Goal: Information Seeking & Learning: Learn about a topic

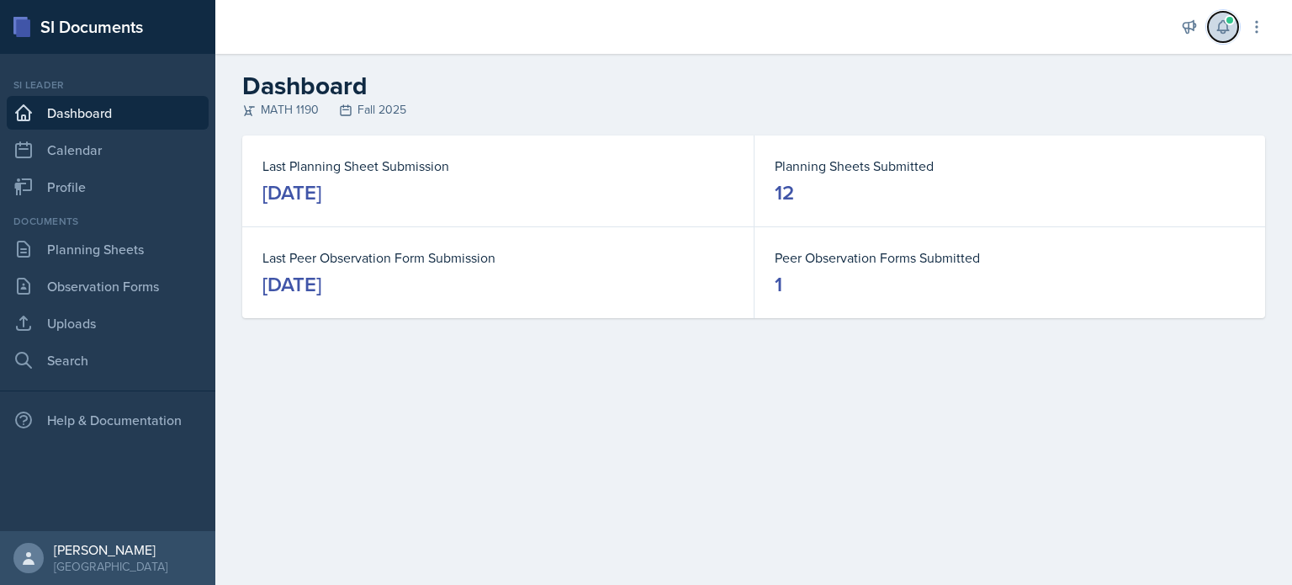
click at [1225, 24] on icon at bounding box center [1223, 27] width 17 height 17
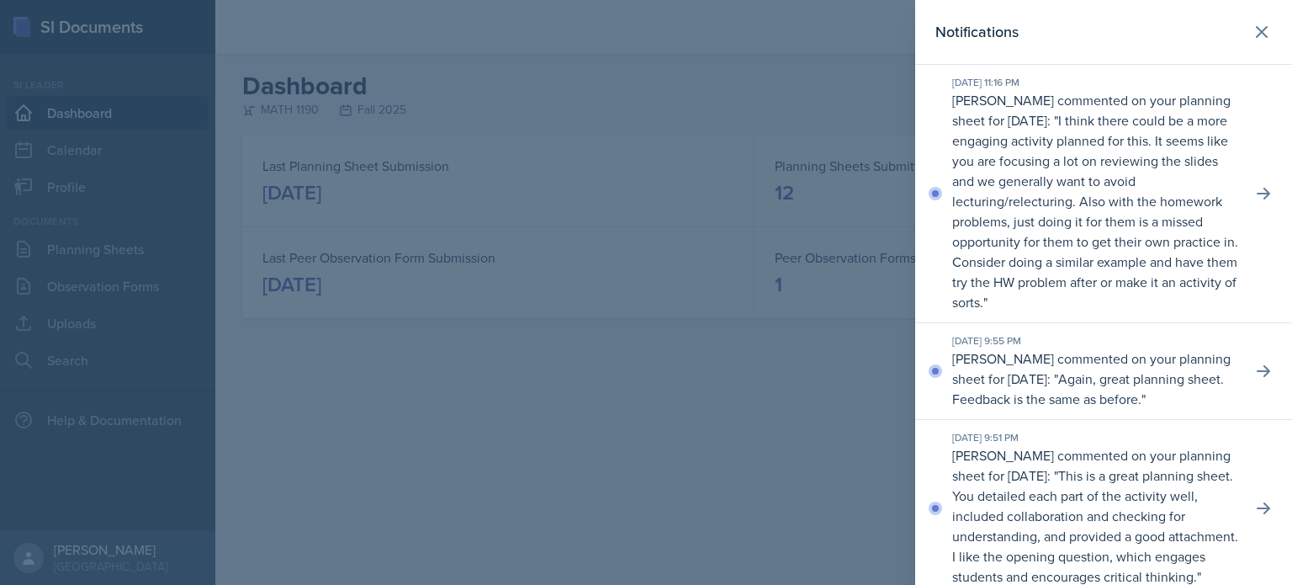
click at [1268, 29] on header "Notifications" at bounding box center [1103, 32] width 377 height 65
click at [1252, 42] on button at bounding box center [1262, 32] width 34 height 34
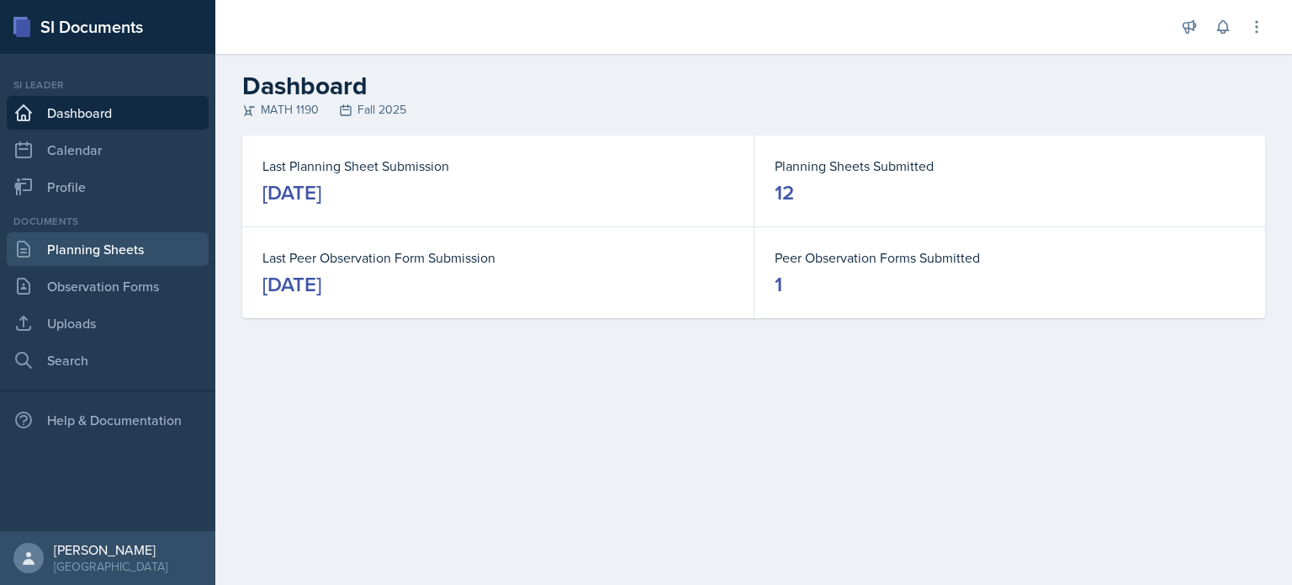
click at [129, 258] on link "Planning Sheets" at bounding box center [108, 249] width 202 height 34
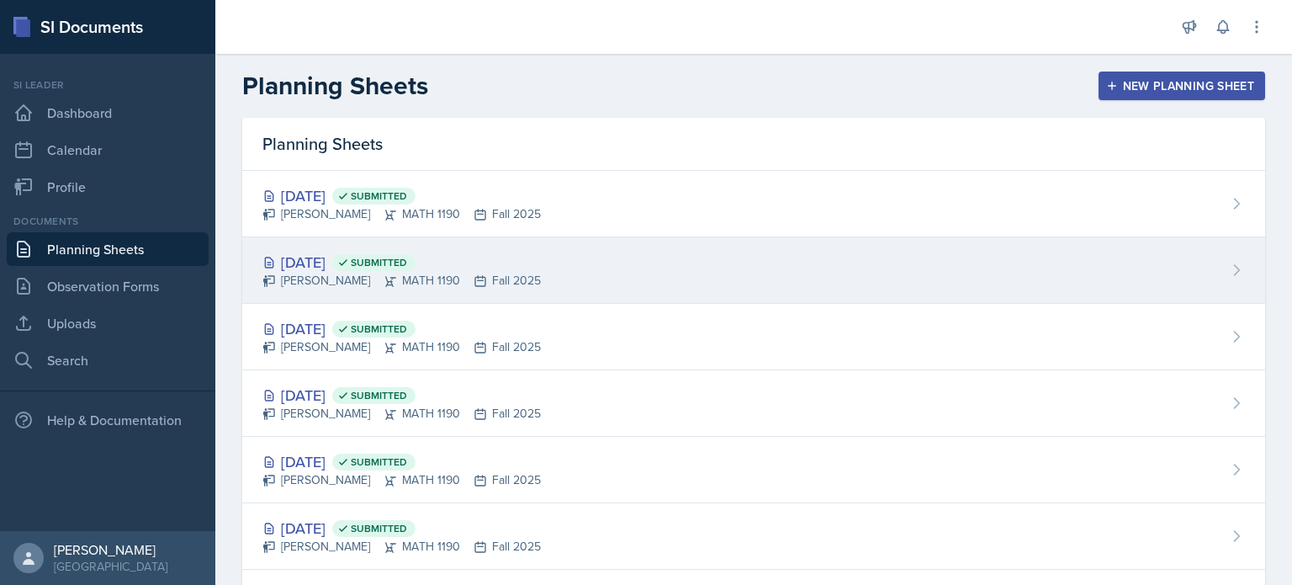
click at [641, 272] on div "[DATE] Submitted [PERSON_NAME] MATH 1190 Fall 2025" at bounding box center [753, 270] width 1023 height 66
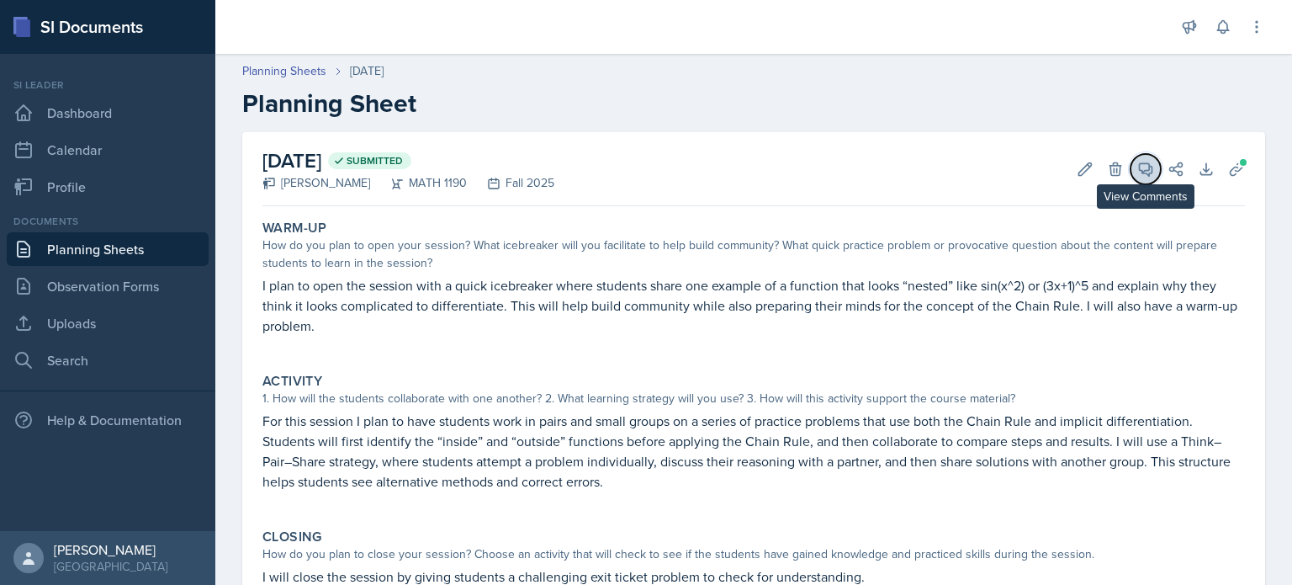
click at [1138, 167] on icon at bounding box center [1146, 169] width 17 height 17
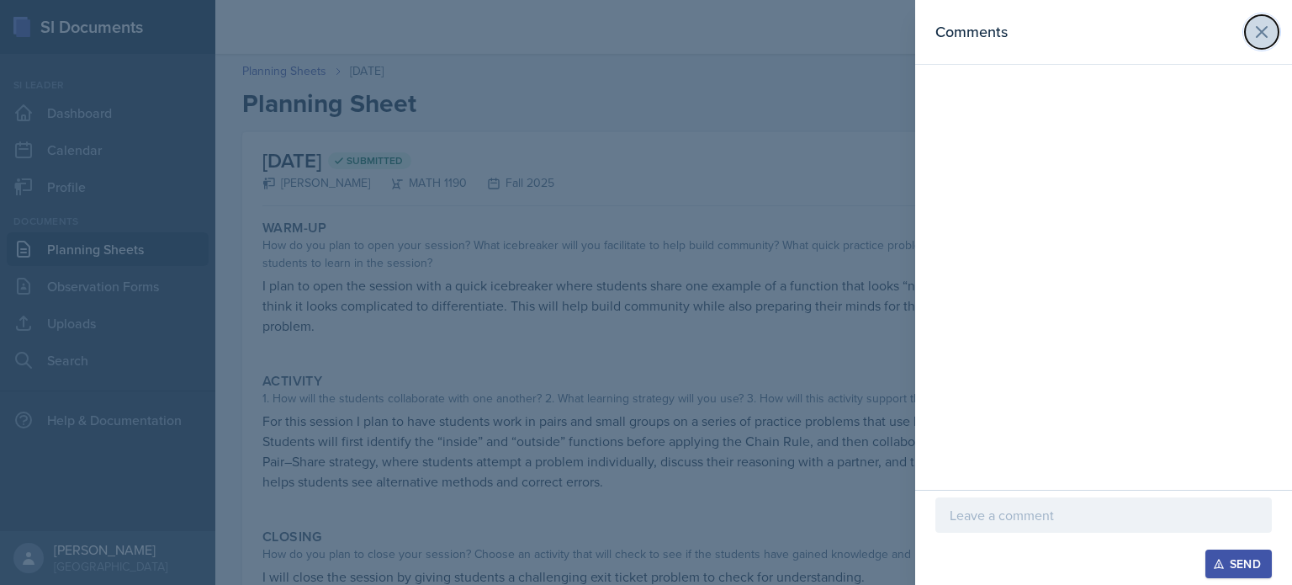
click at [1257, 40] on icon at bounding box center [1262, 32] width 20 height 20
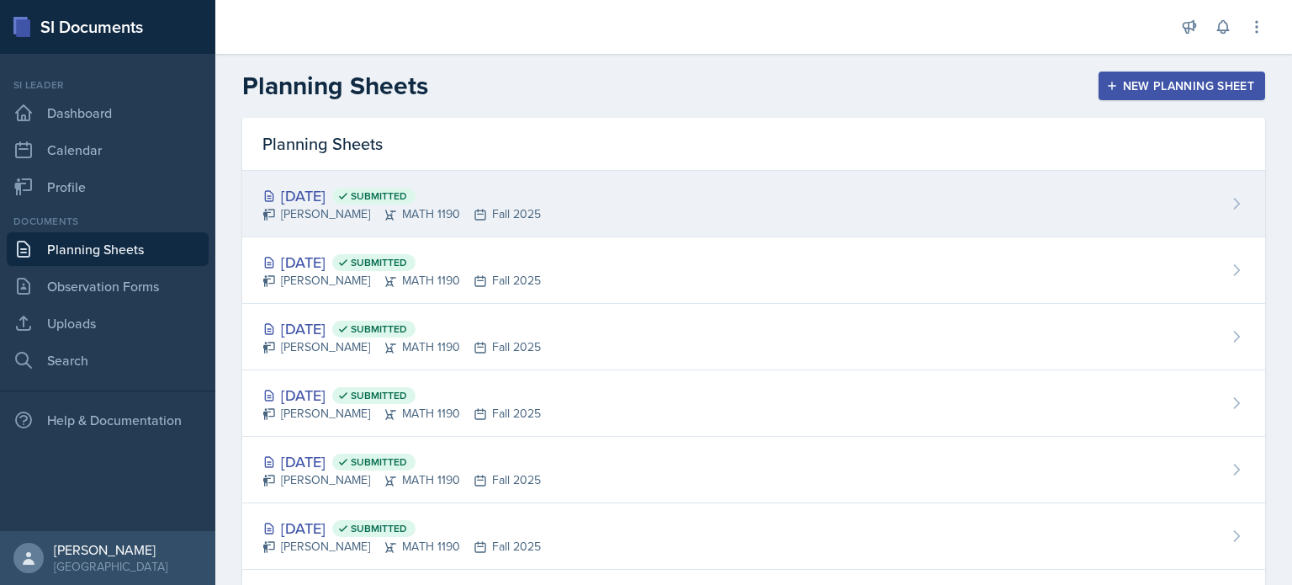
click at [532, 222] on div "[PERSON_NAME] MATH 1190 Fall 2025" at bounding box center [402, 214] width 278 height 18
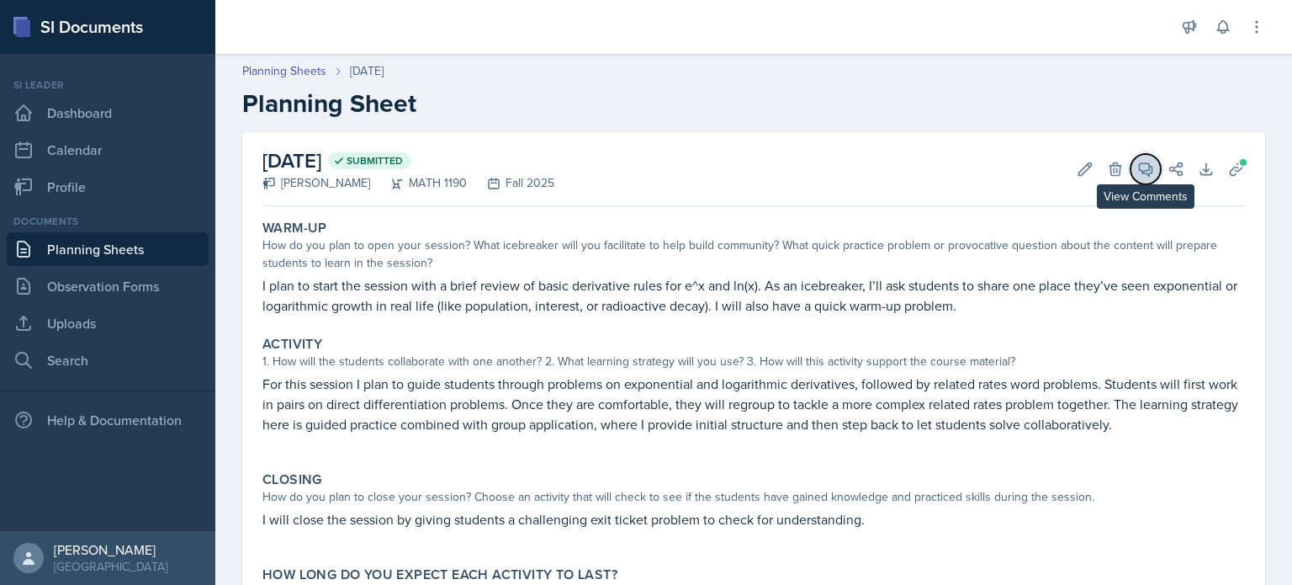
click at [1138, 175] on icon at bounding box center [1146, 169] width 17 height 17
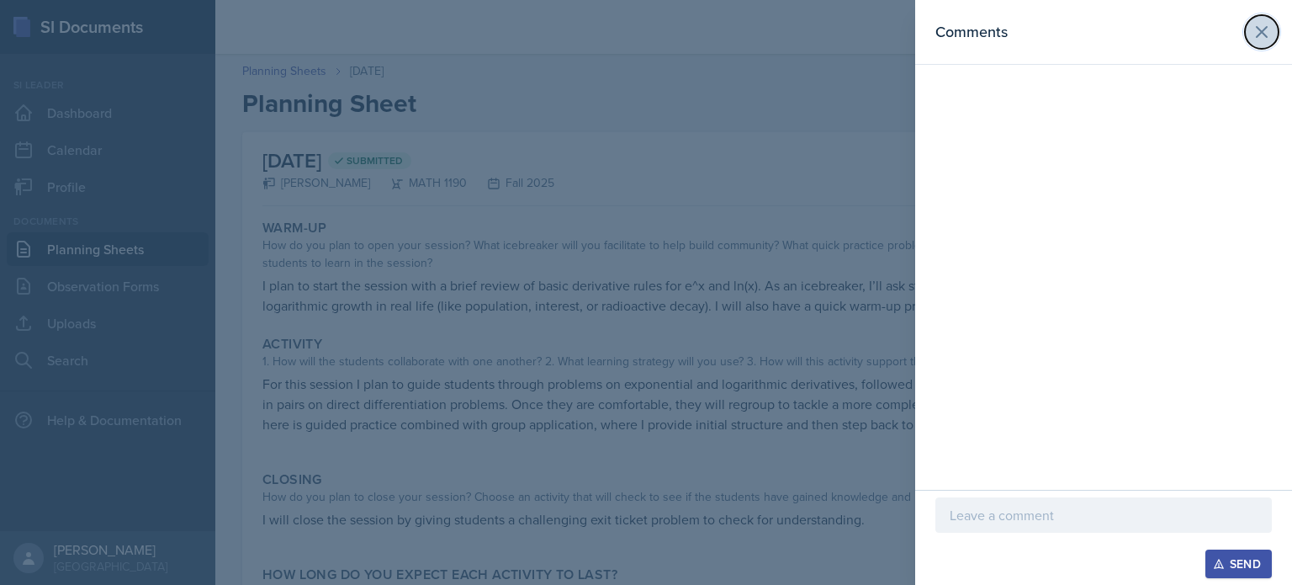
click at [1264, 33] on icon at bounding box center [1262, 32] width 10 height 10
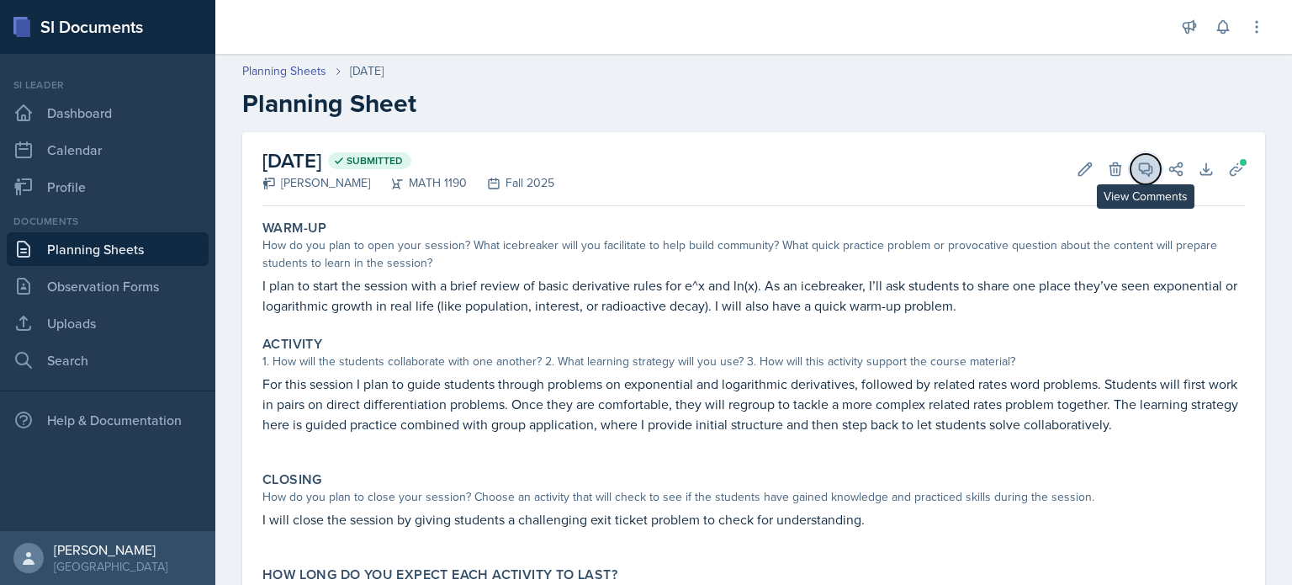
click at [1131, 156] on button "View Comments" at bounding box center [1146, 169] width 30 height 30
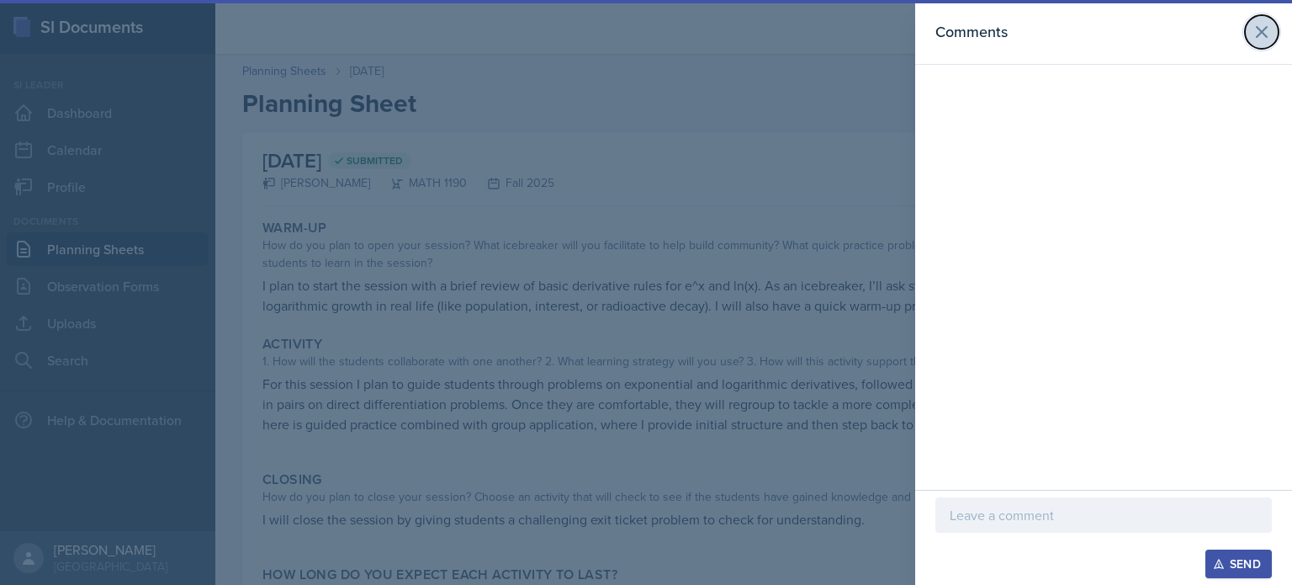
click at [1259, 29] on icon at bounding box center [1262, 32] width 10 height 10
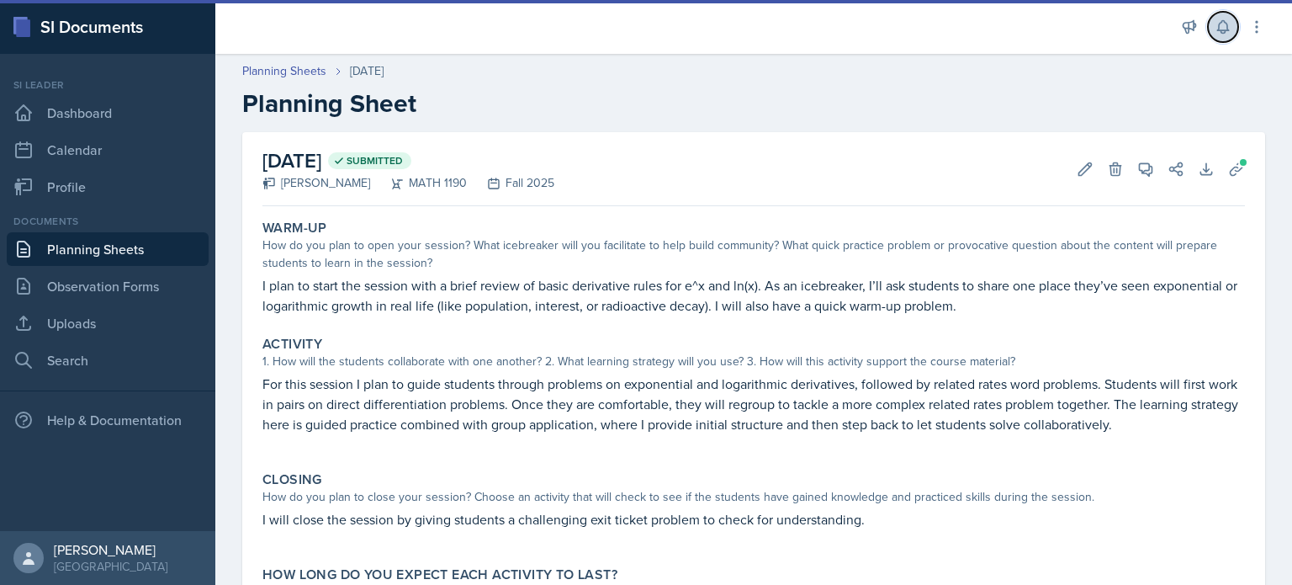
click at [1228, 40] on button at bounding box center [1223, 27] width 30 height 30
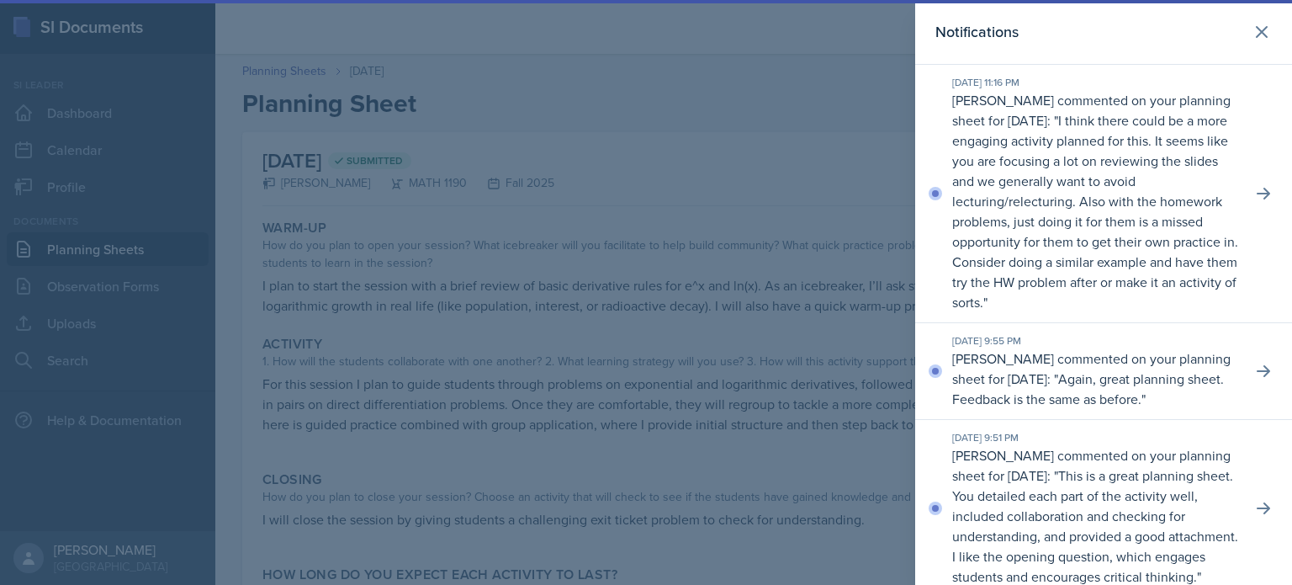
click at [1270, 200] on div "[DATE] 11:16 PM [PERSON_NAME] commented on your planning sheet for [DATE]: " I …" at bounding box center [1103, 194] width 377 height 258
click at [1257, 194] on icon at bounding box center [1263, 194] width 13 height 12
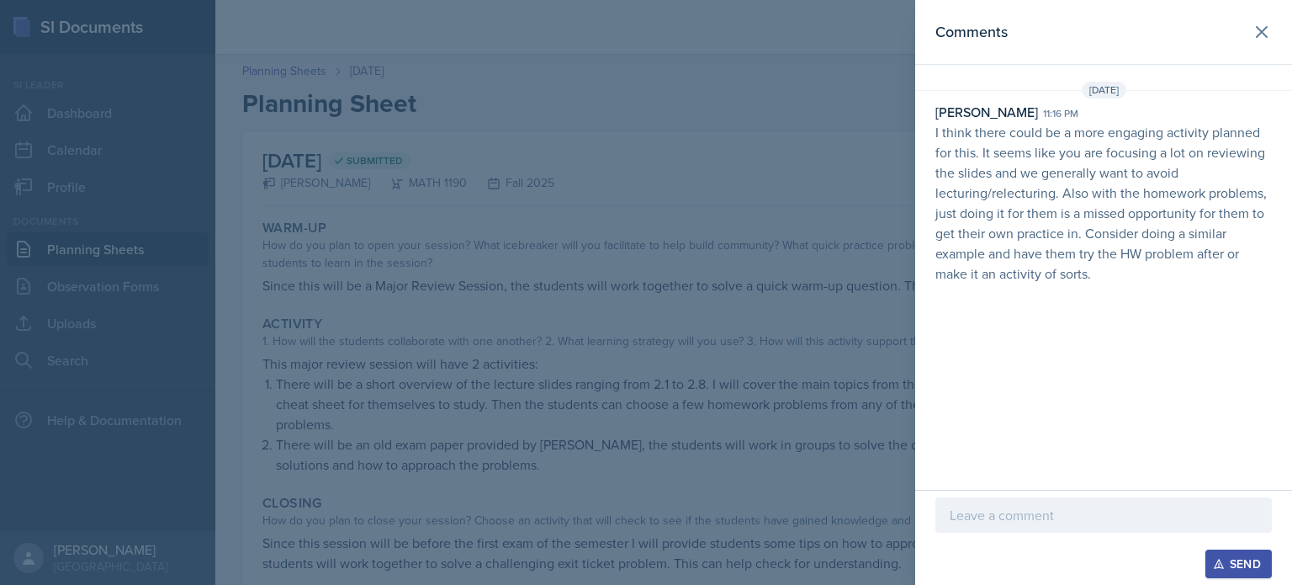
click at [1273, 45] on header "Comments" at bounding box center [1103, 32] width 377 height 65
click at [1265, 43] on button at bounding box center [1262, 32] width 34 height 34
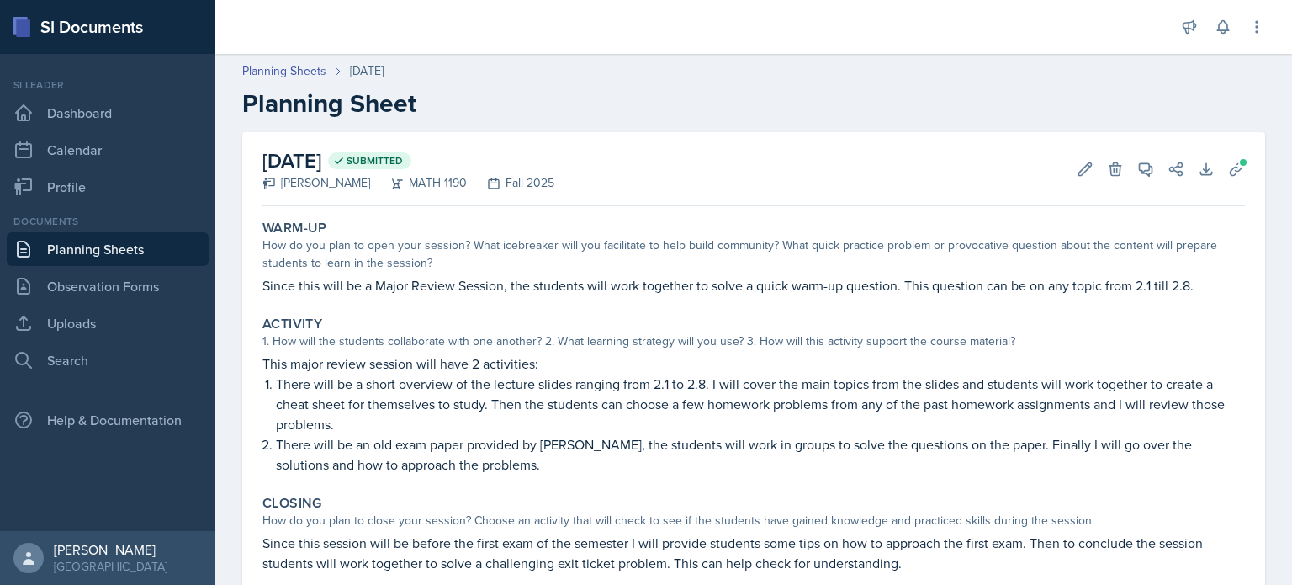
click at [175, 263] on link "Planning Sheets" at bounding box center [108, 249] width 202 height 34
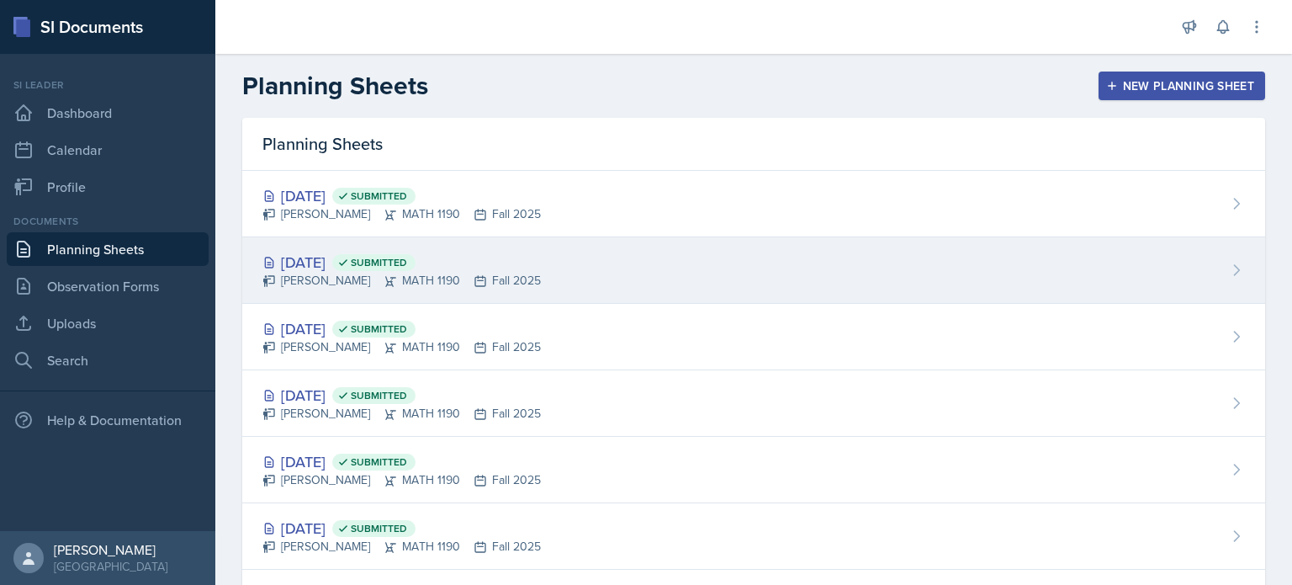
click at [422, 251] on div "[DATE] Submitted" at bounding box center [402, 262] width 278 height 23
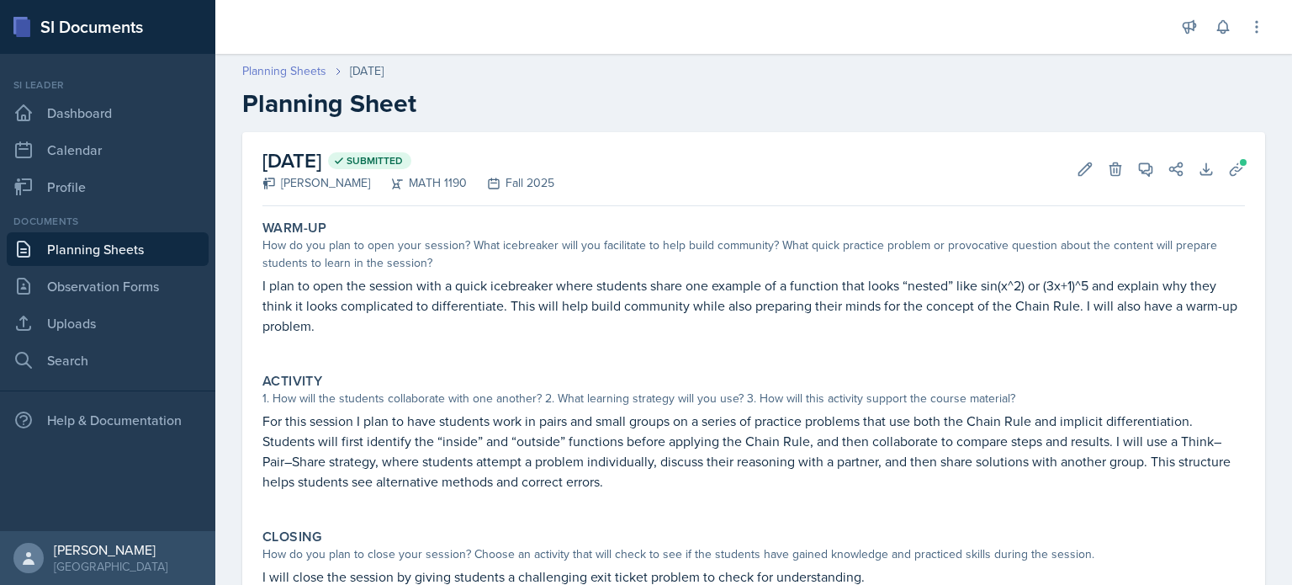
click at [286, 73] on link "Planning Sheets" at bounding box center [284, 71] width 84 height 18
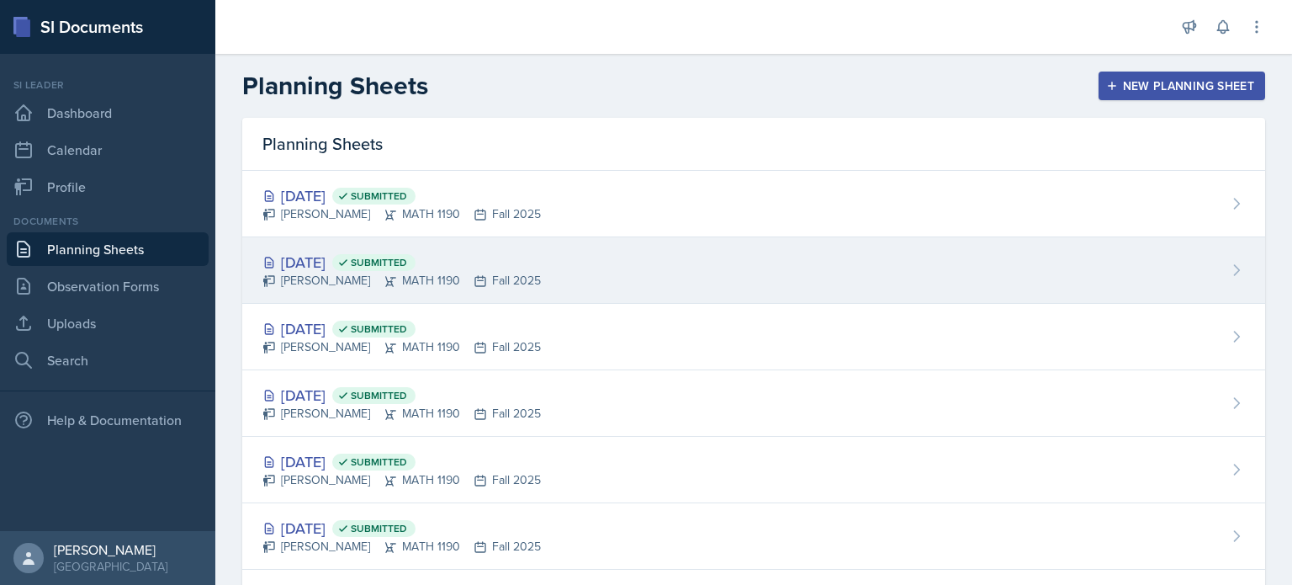
click at [417, 252] on div "[DATE] Submitted" at bounding box center [402, 262] width 278 height 23
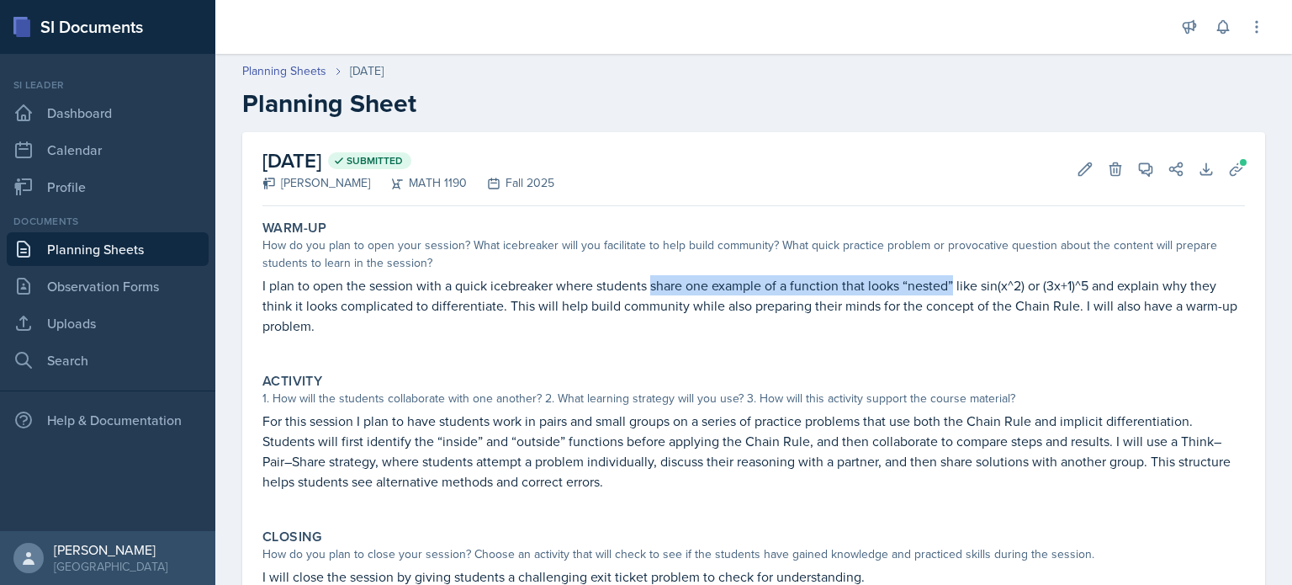
drag, startPoint x: 653, startPoint y: 286, endPoint x: 955, endPoint y: 283, distance: 302.1
click at [955, 283] on p "I plan to open the session with a quick icebreaker where students share one exa…" at bounding box center [754, 305] width 983 height 61
copy p "share one example of a function that looks “nested”"
click at [526, 279] on p "I plan to open the session with a quick icebreaker where students share one exa…" at bounding box center [754, 305] width 983 height 61
